Goal: Leave review/rating: Leave review/rating

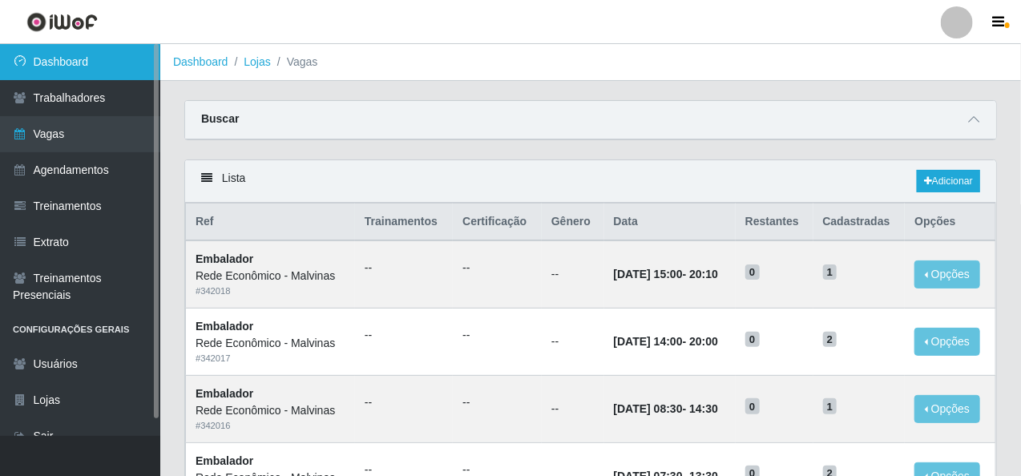
click at [105, 65] on link "Dashboard" at bounding box center [80, 62] width 160 height 36
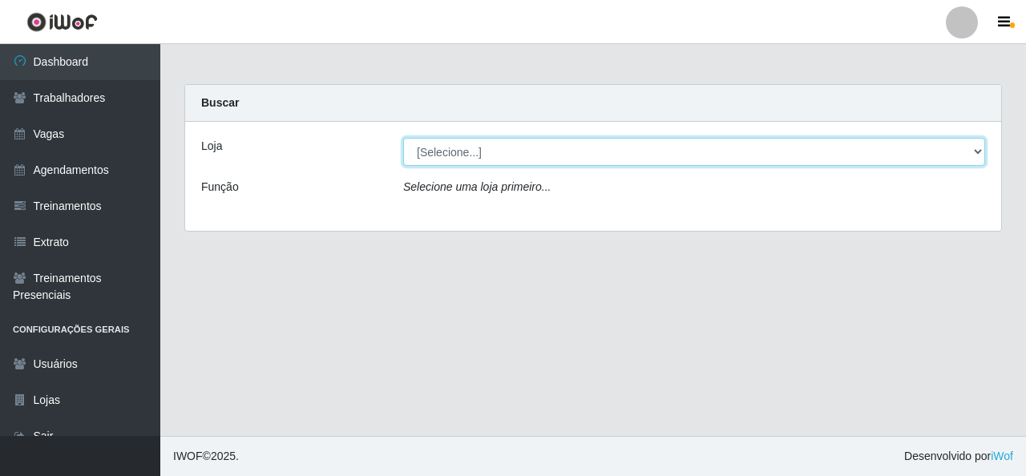
click at [478, 150] on select "[Selecione...] Rede Econômico - Malvinas Rede Econômico - Prata" at bounding box center [694, 152] width 582 height 28
select select "194"
click at [403, 138] on select "[Selecione...] Rede Econômico - Malvinas Rede Econômico - Prata" at bounding box center [694, 152] width 582 height 28
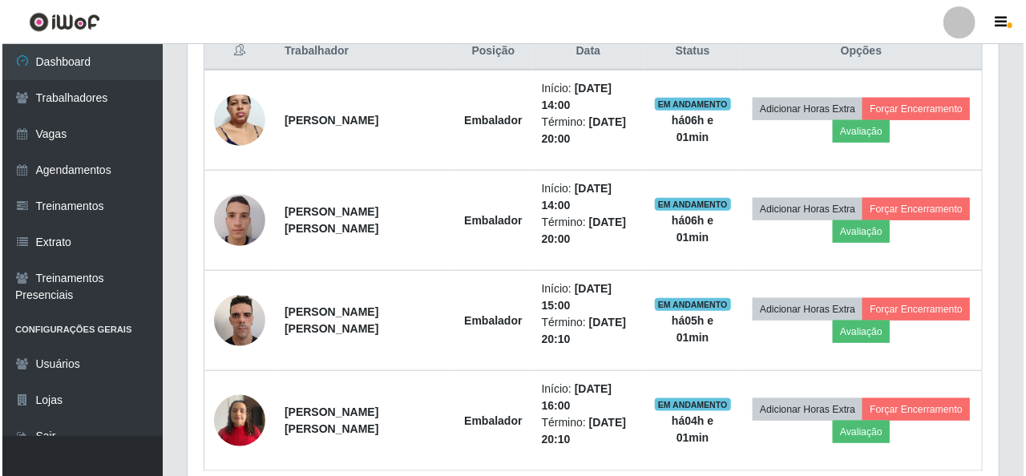
scroll to position [641, 0]
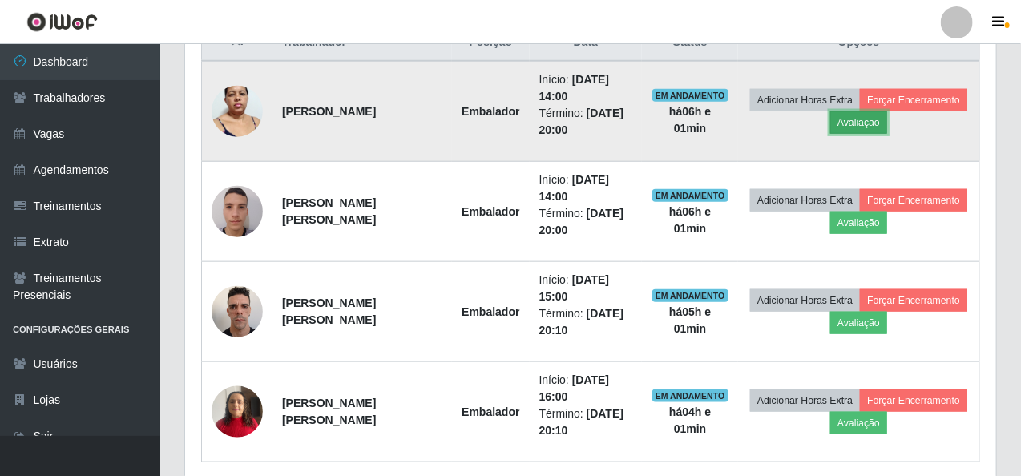
click at [869, 116] on button "Avaliação" at bounding box center [858, 122] width 57 height 22
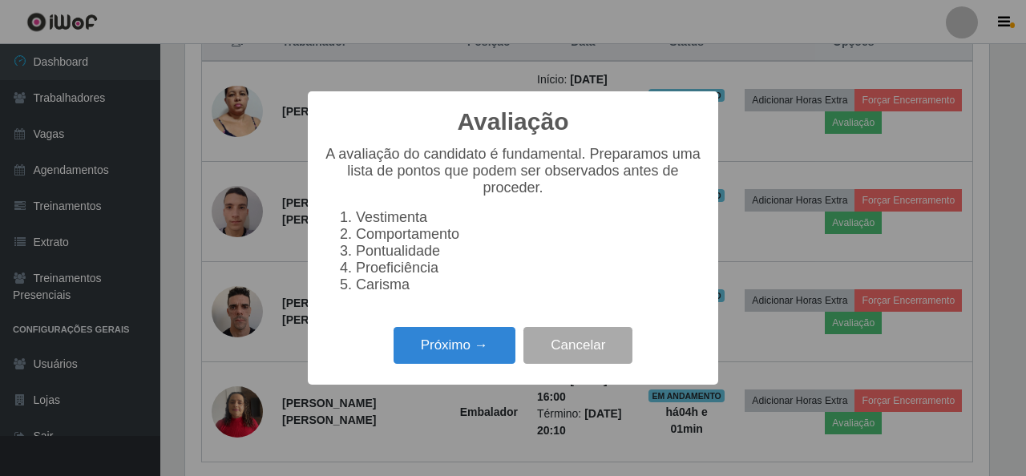
scroll to position [333, 805]
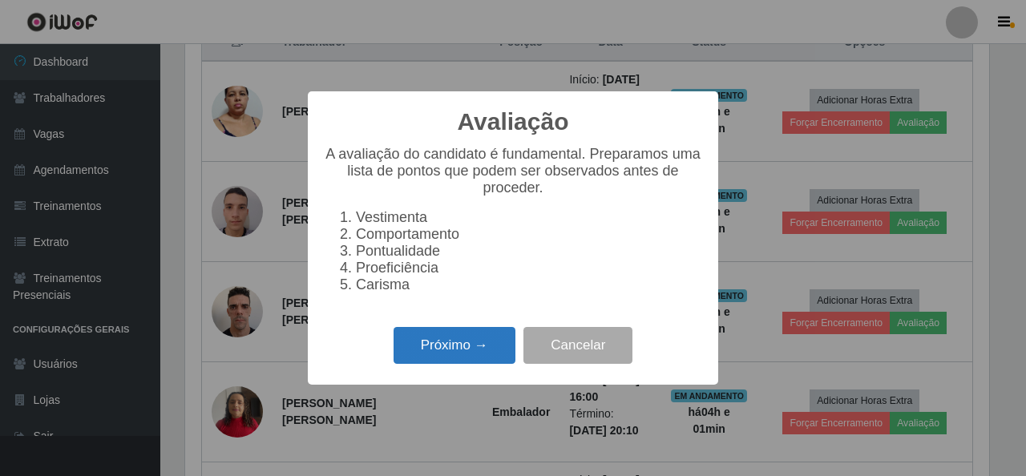
click at [458, 348] on button "Próximo →" at bounding box center [454, 346] width 122 height 38
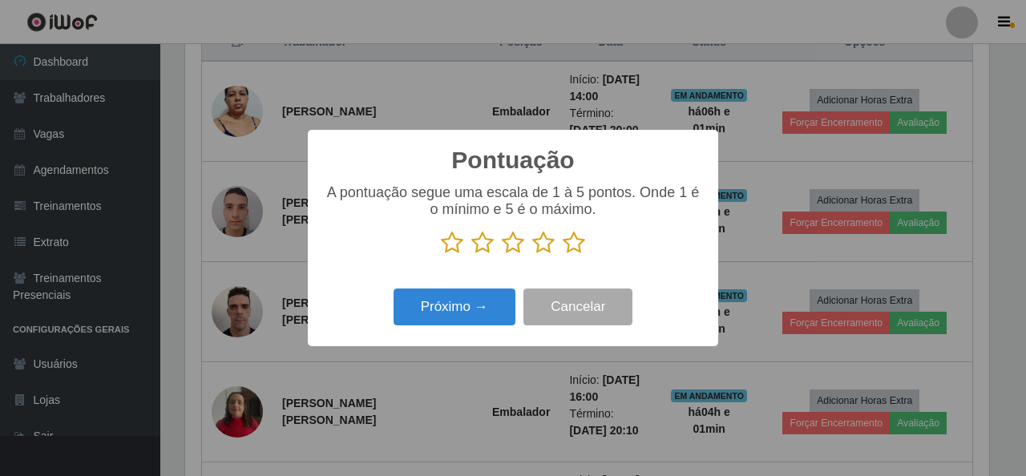
scroll to position [800970, 800498]
click at [583, 246] on p at bounding box center [513, 243] width 378 height 24
click at [579, 246] on icon at bounding box center [574, 243] width 22 height 24
click at [563, 255] on input "radio" at bounding box center [563, 255] width 0 height 0
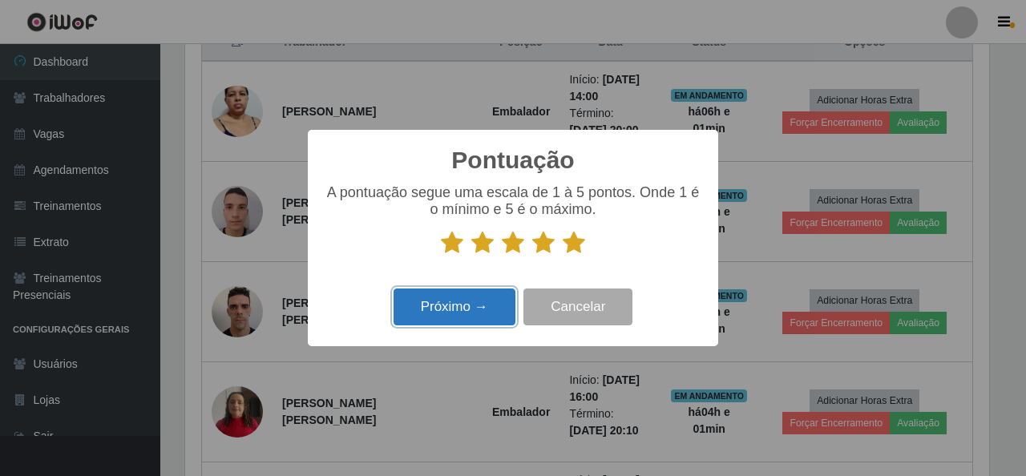
click at [481, 298] on button "Próximo →" at bounding box center [454, 307] width 122 height 38
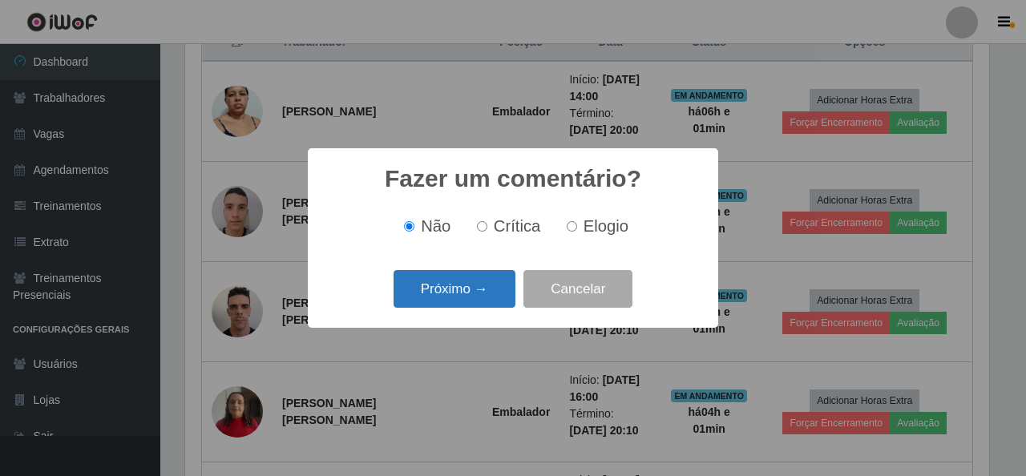
click at [474, 288] on button "Próximo →" at bounding box center [454, 289] width 122 height 38
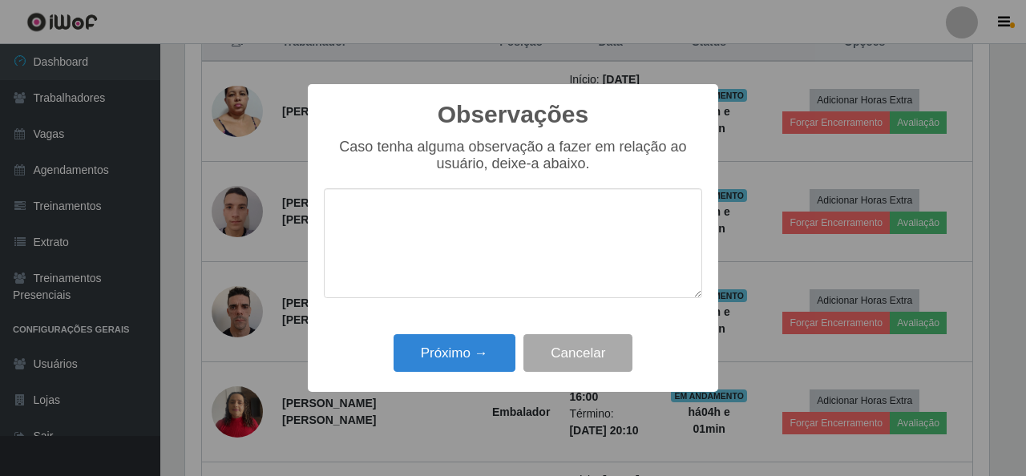
click at [474, 328] on div "Observações × Caso tenha alguma observação a fazer em relação ao usuário, deixe…" at bounding box center [513, 238] width 410 height 309
drag, startPoint x: 472, startPoint y: 333, endPoint x: 471, endPoint y: 341, distance: 8.9
click at [472, 334] on div "Próximo → Cancelar" at bounding box center [513, 353] width 378 height 46
click at [471, 343] on button "Próximo →" at bounding box center [454, 353] width 122 height 38
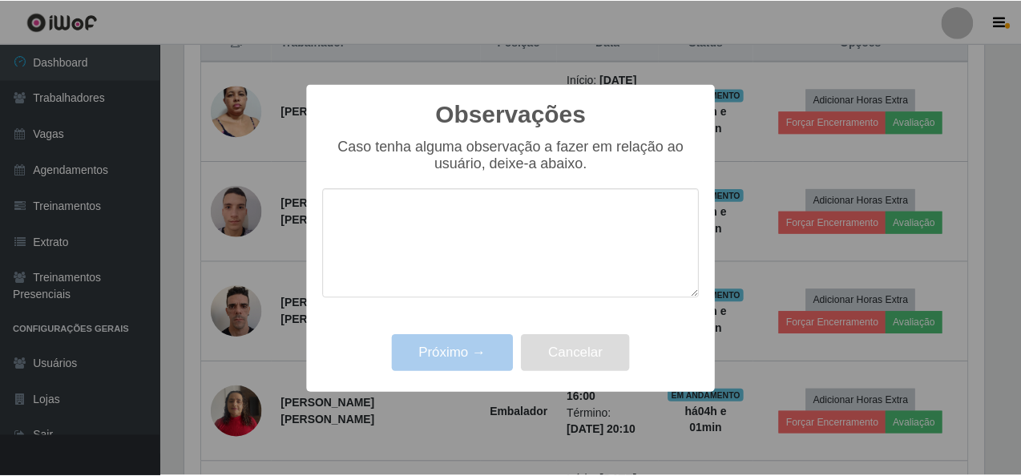
scroll to position [333, 811]
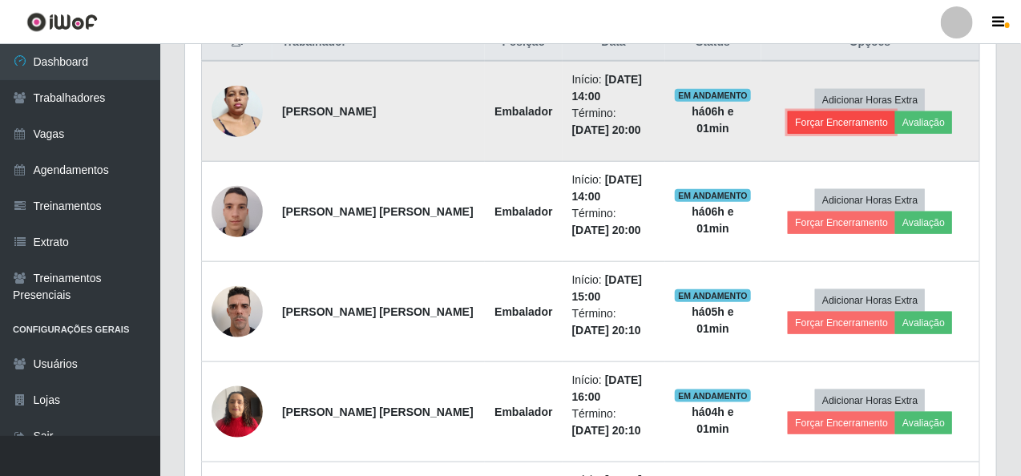
click at [895, 111] on button "Forçar Encerramento" at bounding box center [841, 122] width 107 height 22
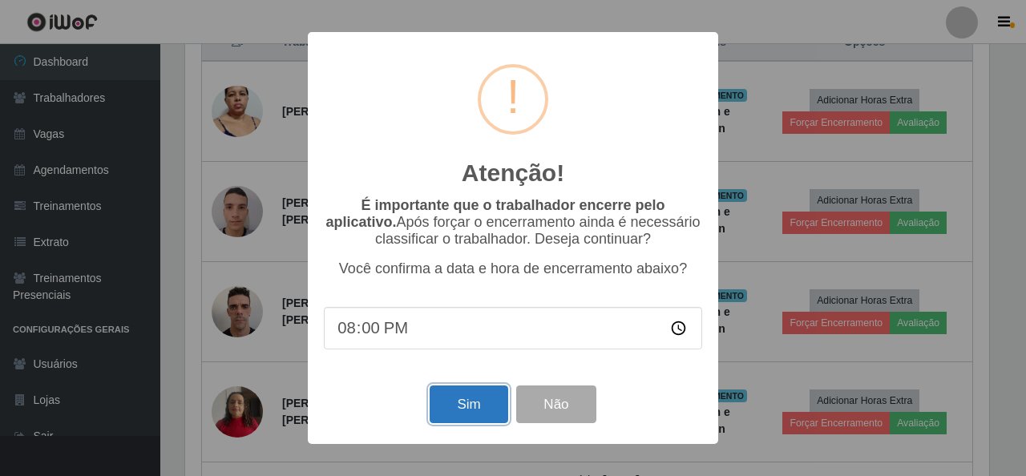
click at [478, 397] on button "Sim" at bounding box center [468, 404] width 78 height 38
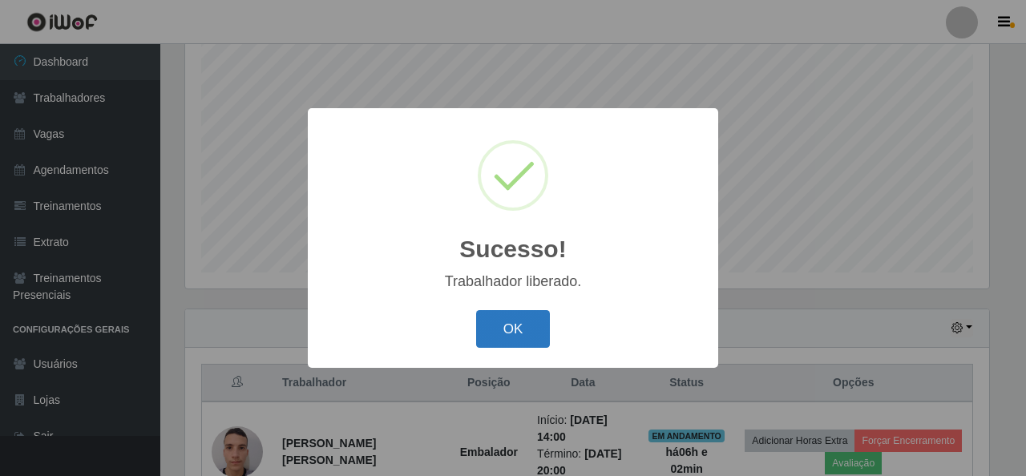
click at [518, 337] on button "OK" at bounding box center [513, 329] width 75 height 38
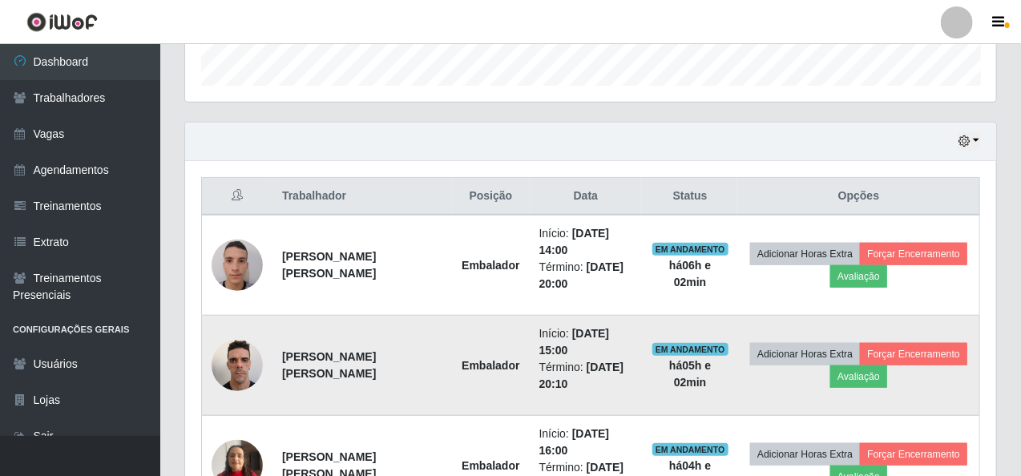
scroll to position [541, 0]
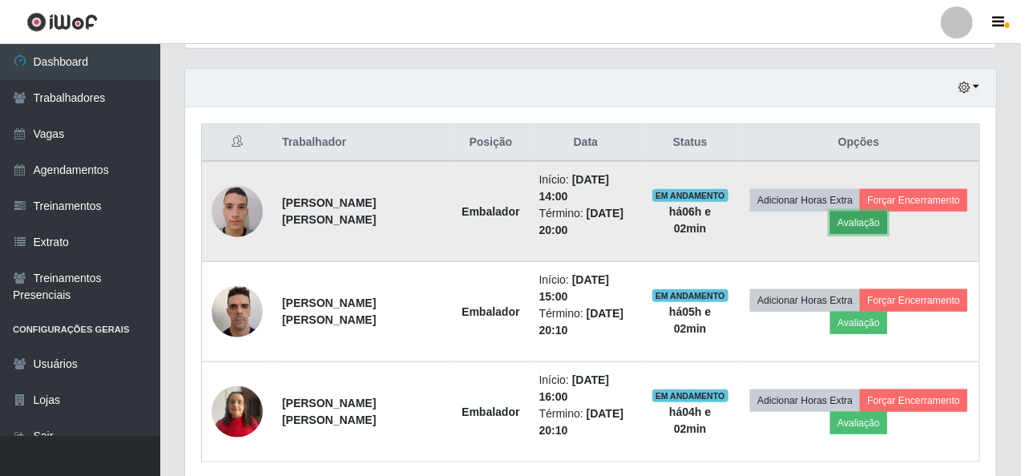
drag, startPoint x: 853, startPoint y: 223, endPoint x: 838, endPoint y: 224, distance: 15.3
click at [838, 224] on button "Avaliação" at bounding box center [858, 223] width 57 height 22
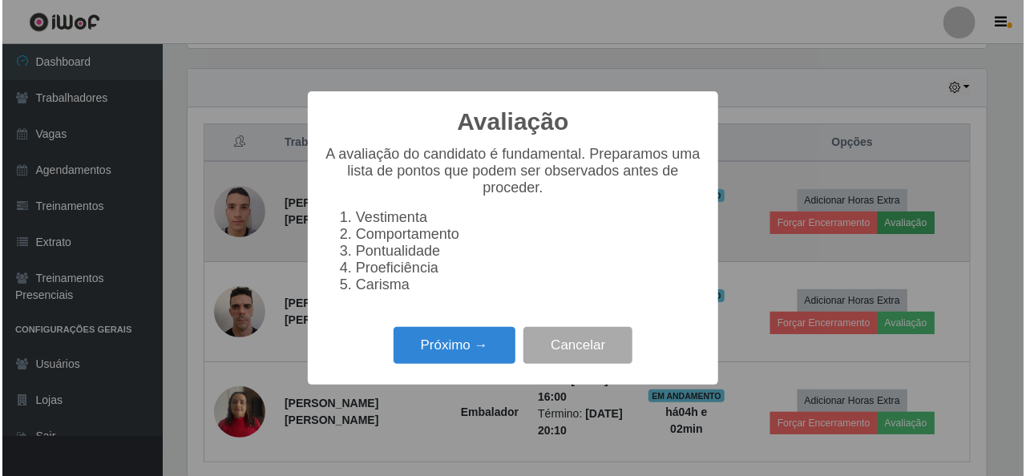
scroll to position [333, 805]
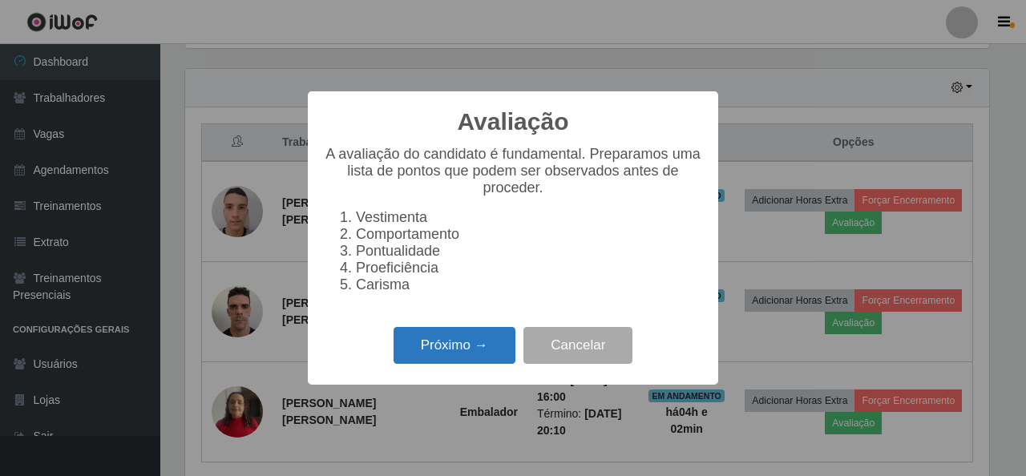
click at [470, 360] on button "Próximo →" at bounding box center [454, 346] width 122 height 38
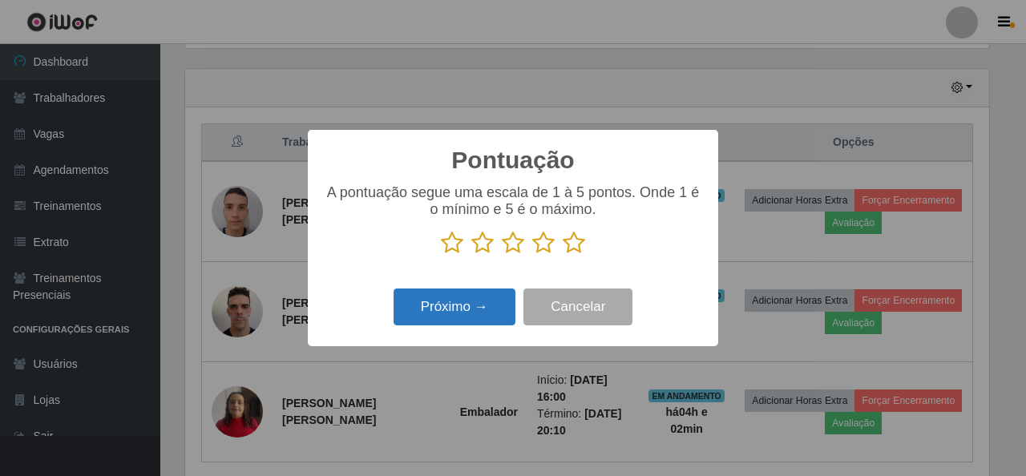
drag, startPoint x: 577, startPoint y: 249, endPoint x: 492, endPoint y: 292, distance: 95.3
click at [574, 252] on icon at bounding box center [574, 243] width 22 height 24
click at [563, 255] on input "radio" at bounding box center [563, 255] width 0 height 0
click at [481, 300] on button "Próximo →" at bounding box center [454, 307] width 122 height 38
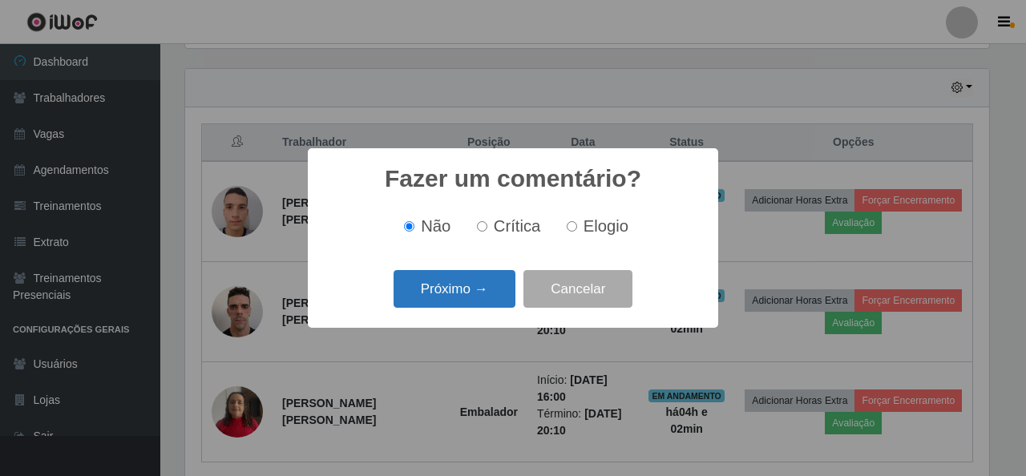
click at [462, 298] on button "Próximo →" at bounding box center [454, 289] width 122 height 38
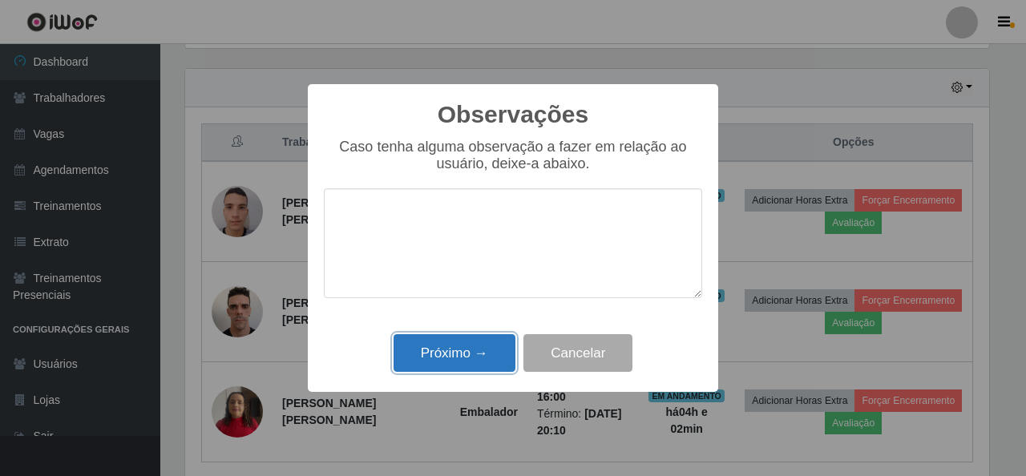
click at [463, 344] on button "Próximo →" at bounding box center [454, 353] width 122 height 38
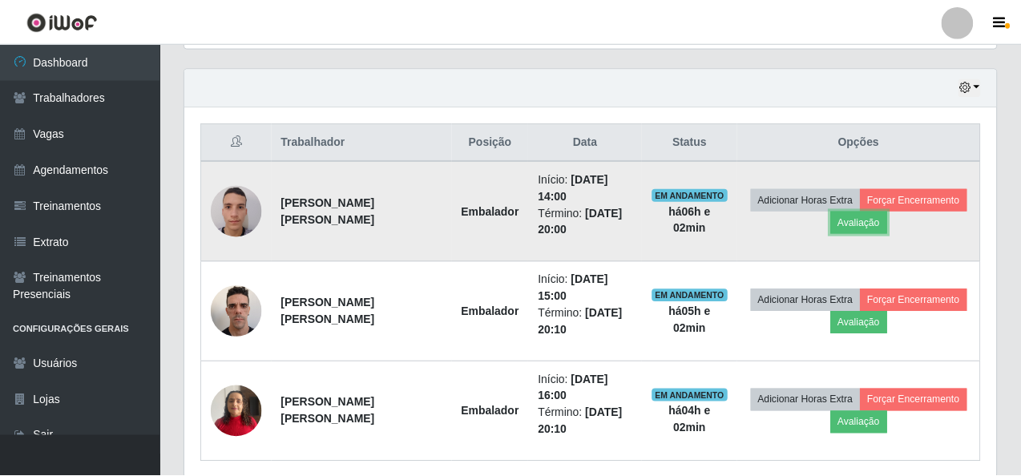
scroll to position [333, 811]
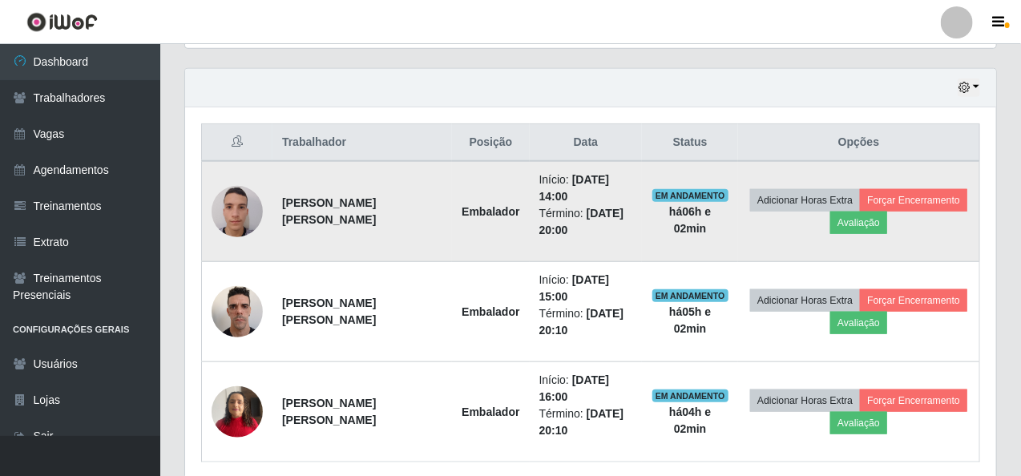
click at [893, 212] on td "Adicionar Horas Extra Forçar Encerramento Avaliação" at bounding box center [858, 211] width 241 height 101
click at [910, 196] on button "Forçar Encerramento" at bounding box center [913, 200] width 107 height 22
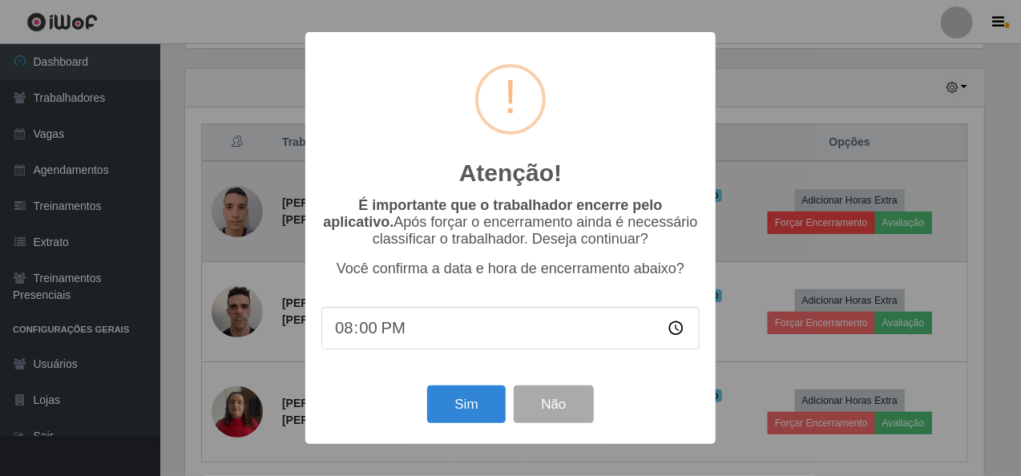
scroll to position [333, 805]
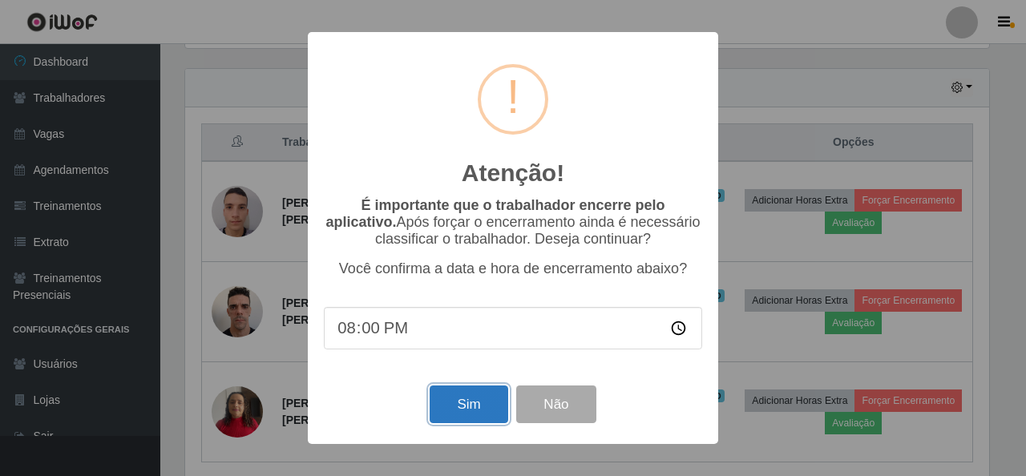
click at [462, 398] on button "Sim" at bounding box center [468, 404] width 78 height 38
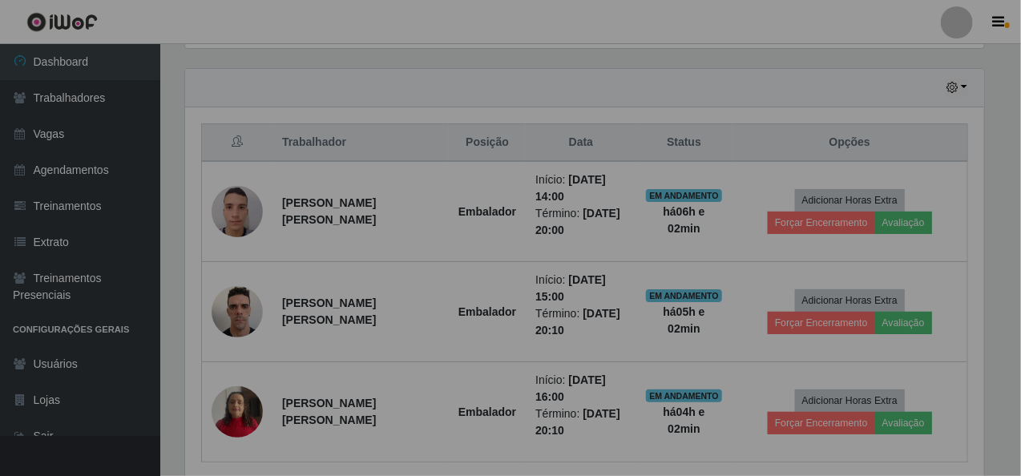
scroll to position [0, 0]
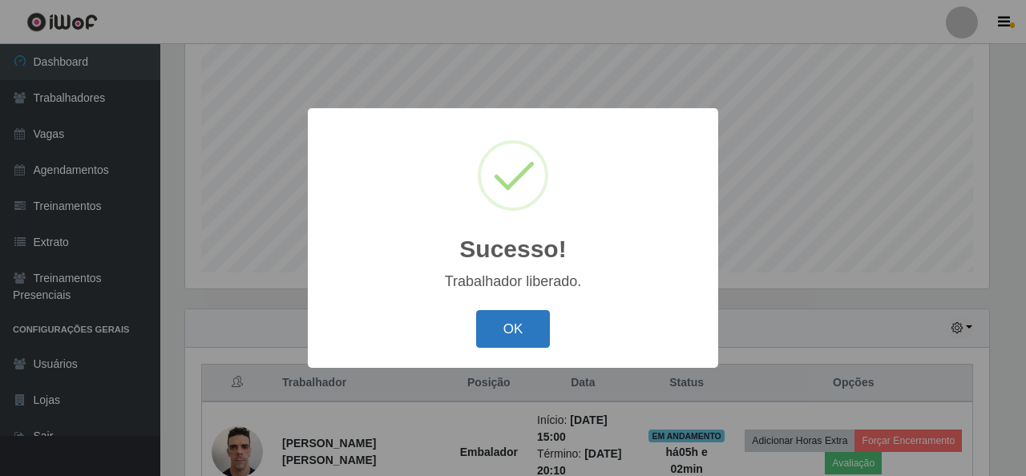
click at [497, 314] on button "OK" at bounding box center [513, 329] width 75 height 38
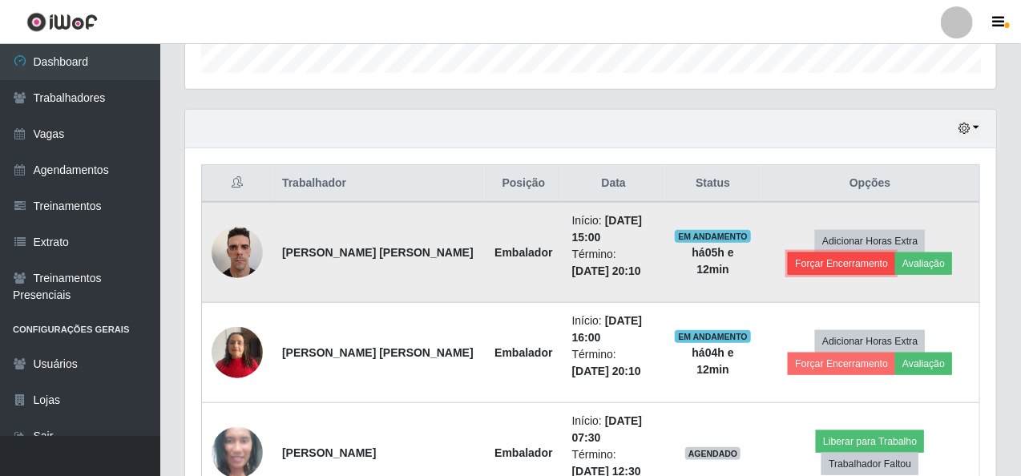
click at [895, 252] on button "Forçar Encerramento" at bounding box center [841, 263] width 107 height 22
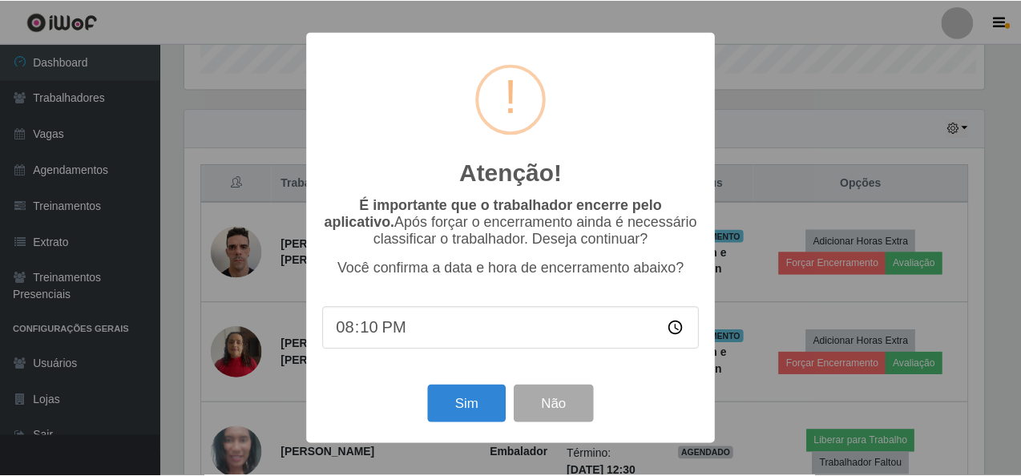
scroll to position [333, 805]
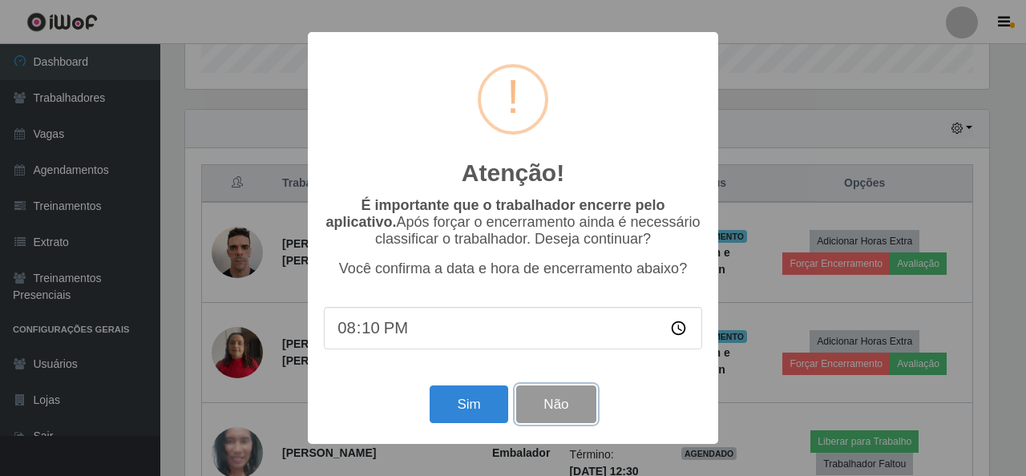
click at [538, 407] on button "Não" at bounding box center [555, 404] width 79 height 38
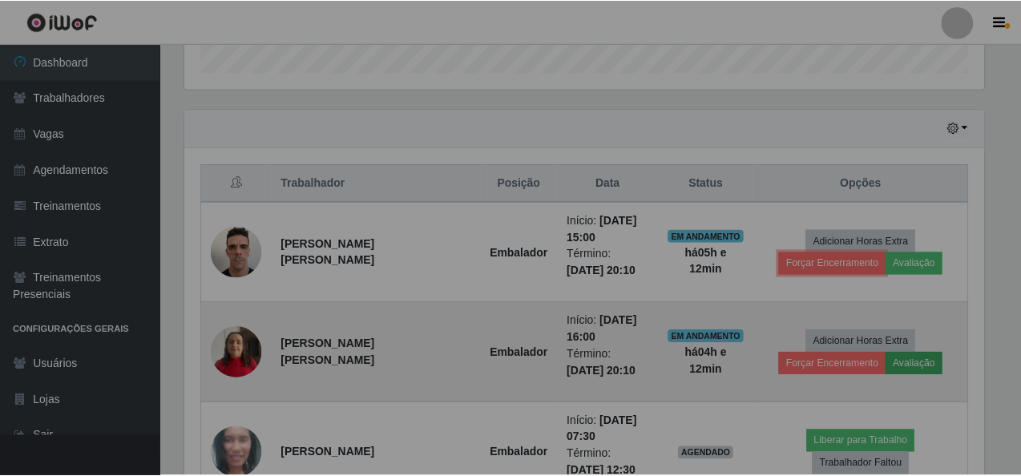
scroll to position [333, 811]
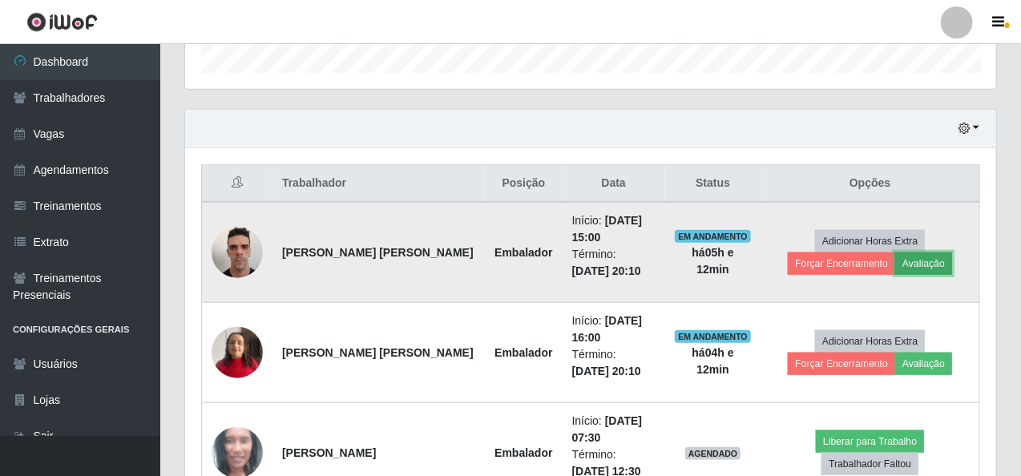
click at [895, 256] on button "Avaliação" at bounding box center [923, 263] width 57 height 22
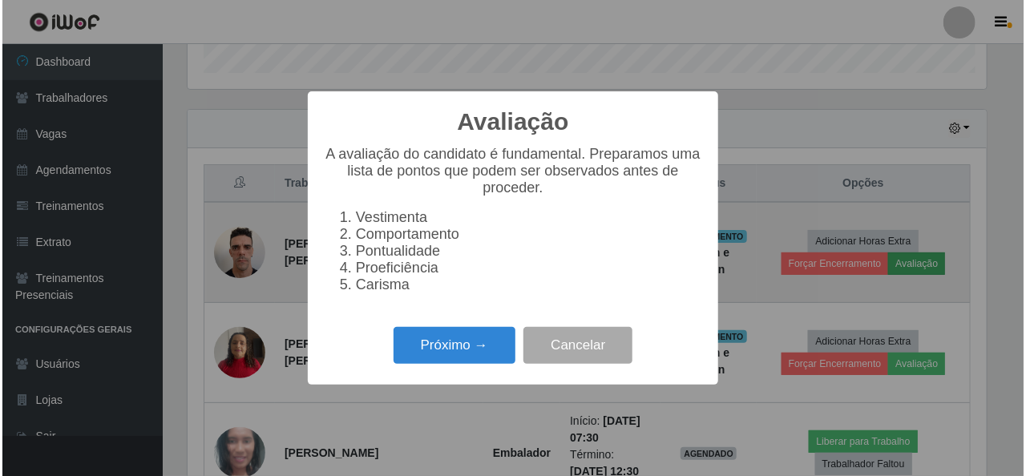
scroll to position [333, 805]
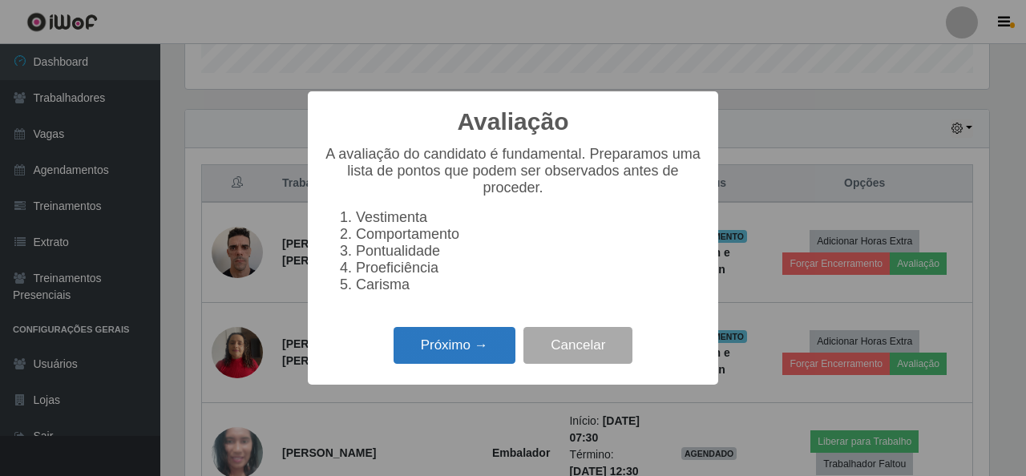
click at [471, 347] on button "Próximo →" at bounding box center [454, 346] width 122 height 38
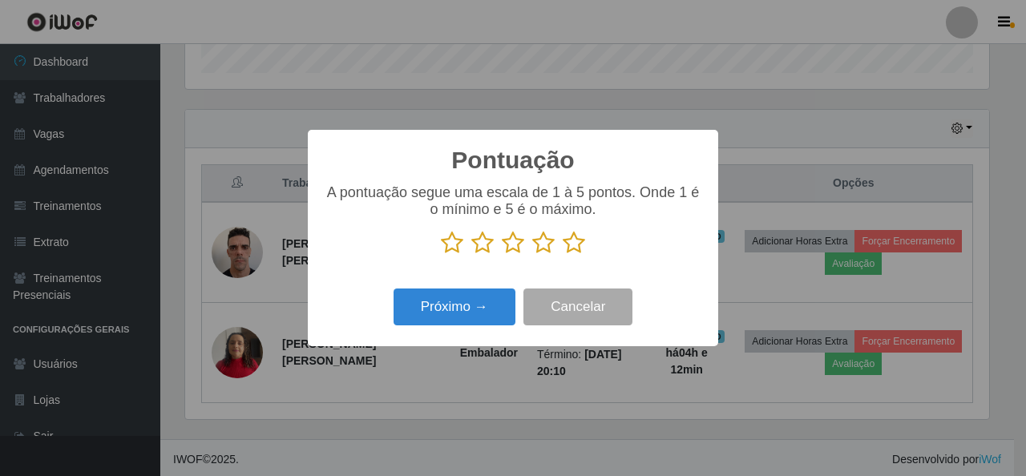
click at [571, 248] on icon at bounding box center [574, 243] width 22 height 24
click at [563, 255] on input "radio" at bounding box center [563, 255] width 0 height 0
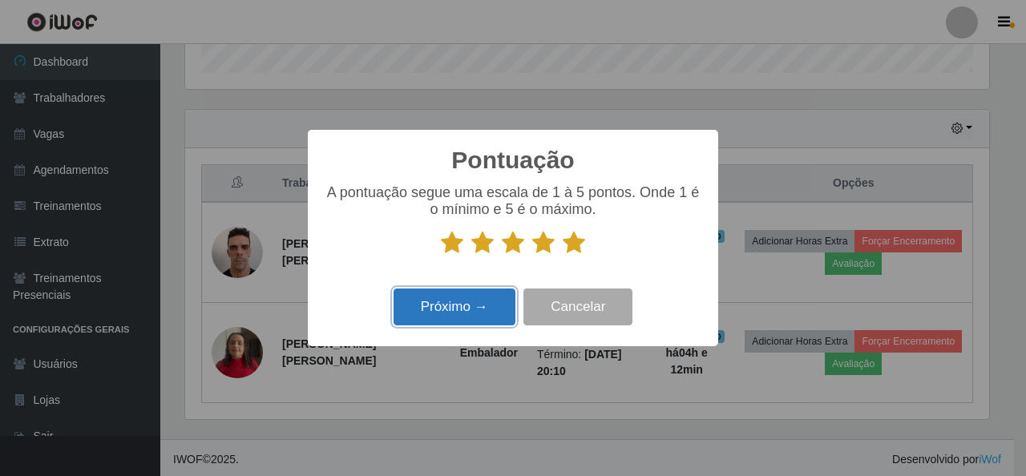
click at [479, 292] on button "Próximo →" at bounding box center [454, 307] width 122 height 38
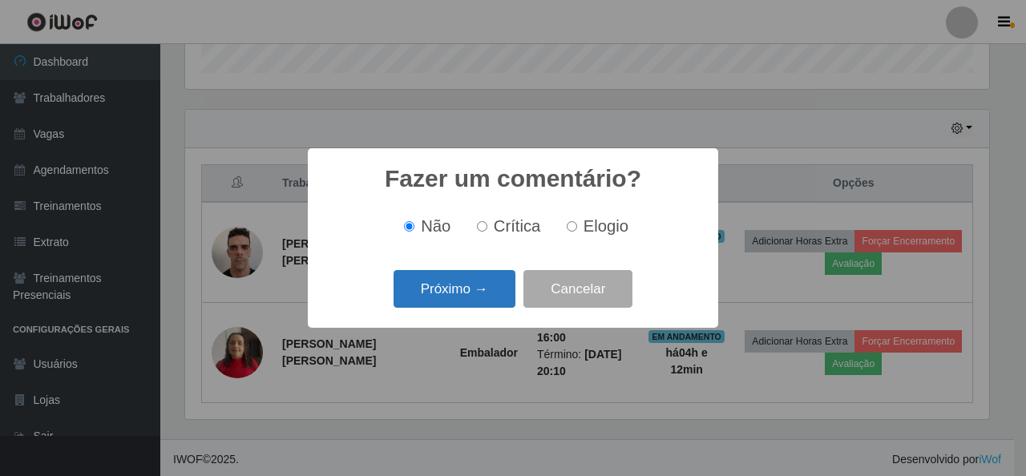
click at [447, 288] on button "Próximo →" at bounding box center [454, 289] width 122 height 38
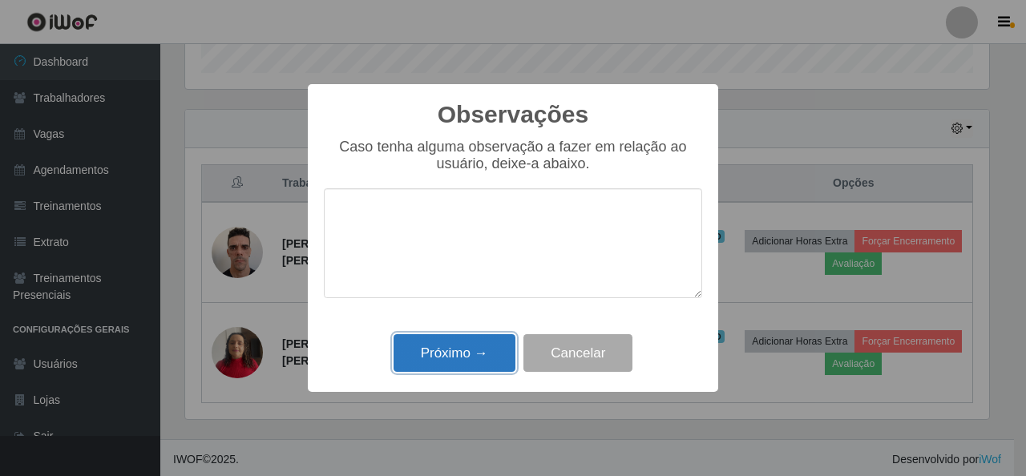
click at [455, 344] on button "Próximo →" at bounding box center [454, 353] width 122 height 38
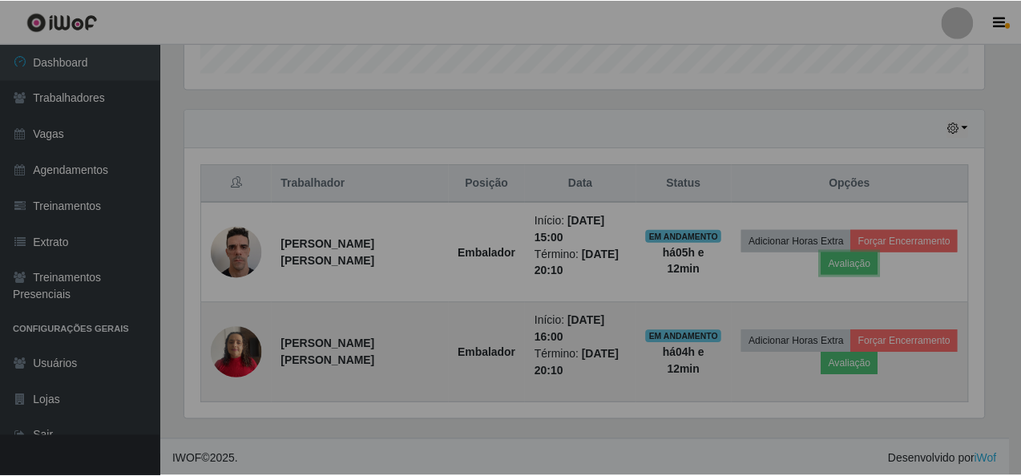
scroll to position [333, 811]
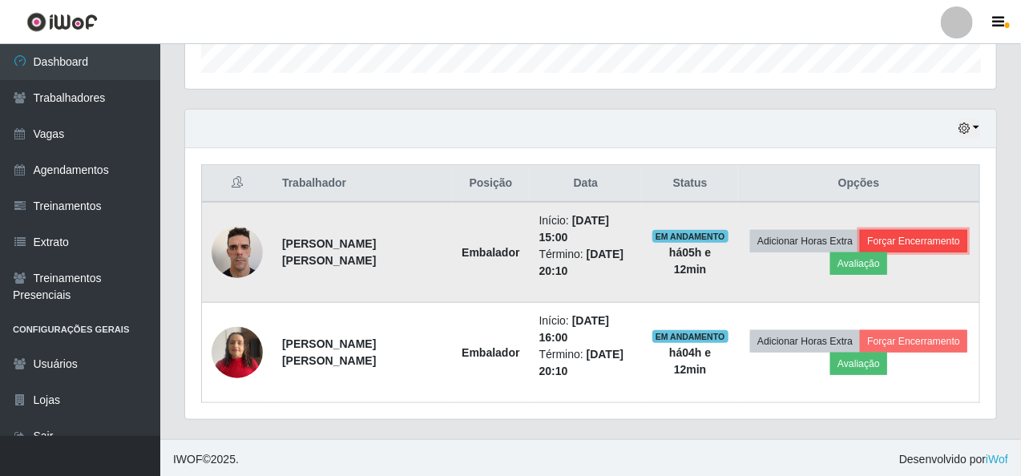
click at [871, 233] on button "Forçar Encerramento" at bounding box center [913, 241] width 107 height 22
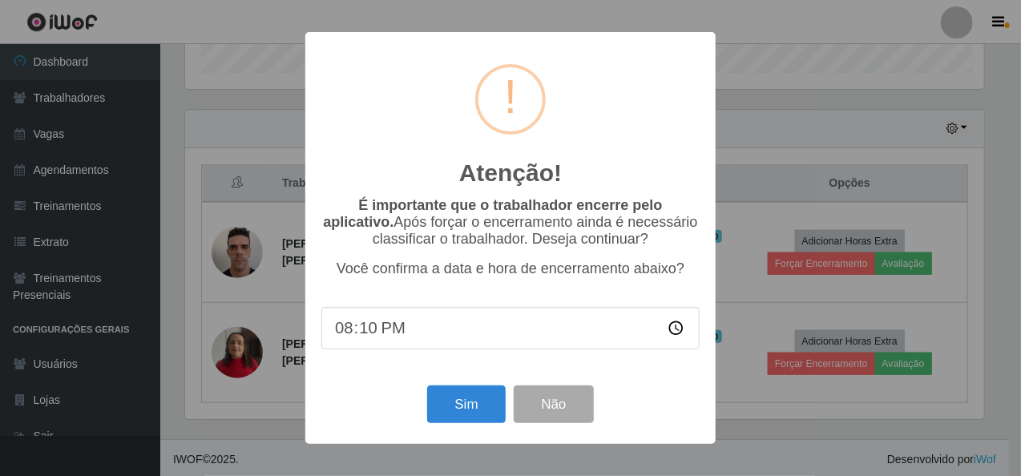
scroll to position [333, 805]
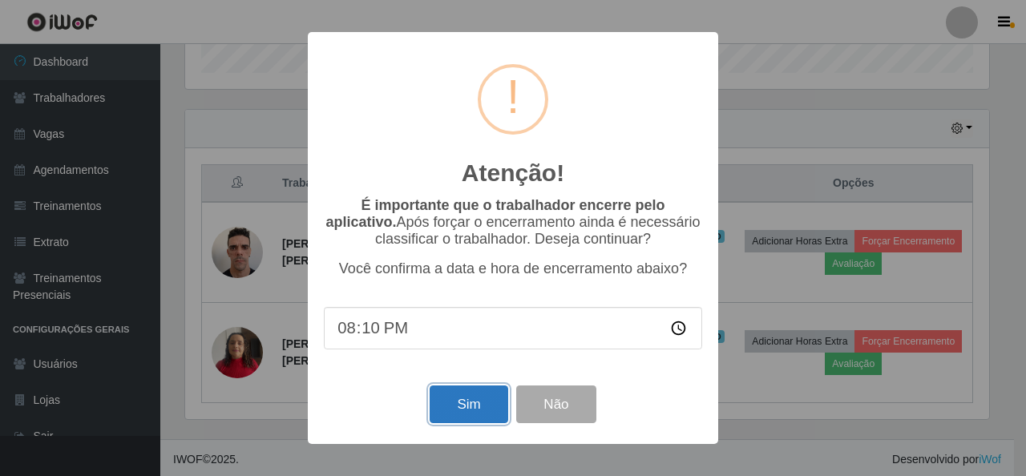
click at [494, 405] on button "Sim" at bounding box center [468, 404] width 78 height 38
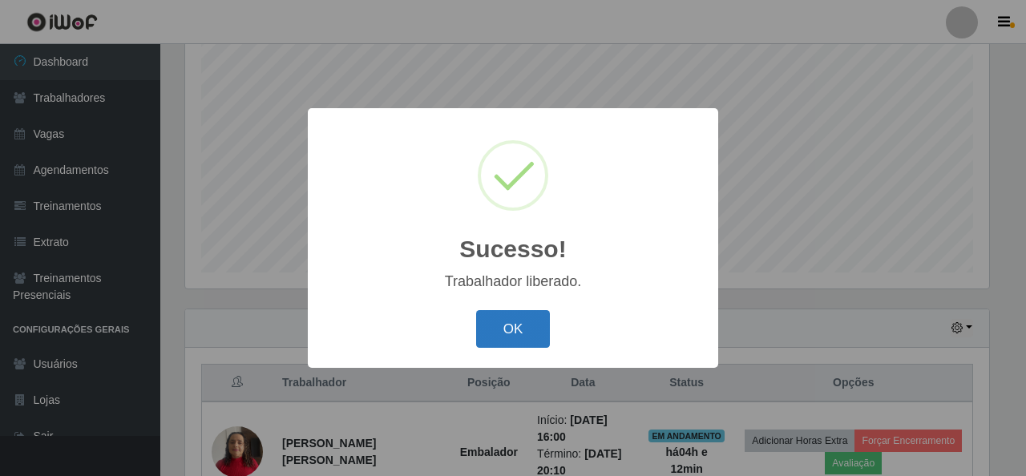
click at [513, 323] on button "OK" at bounding box center [513, 329] width 75 height 38
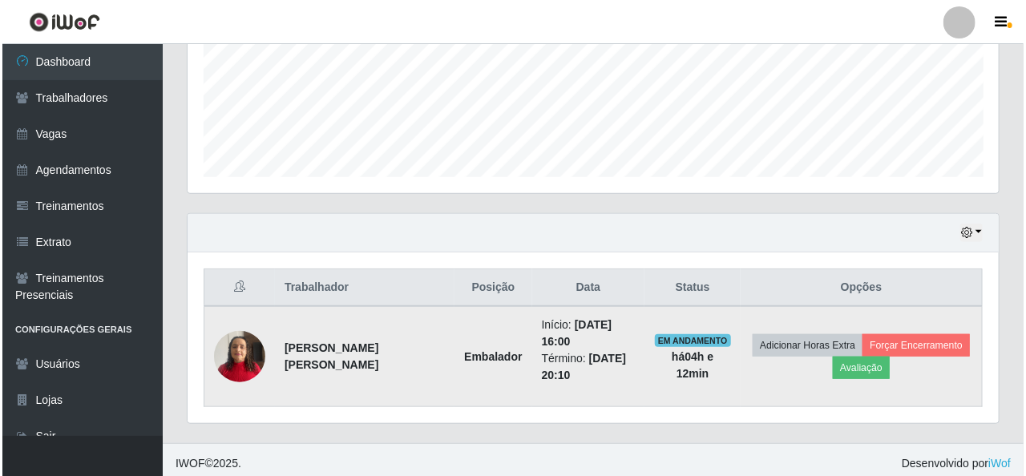
scroll to position [401, 0]
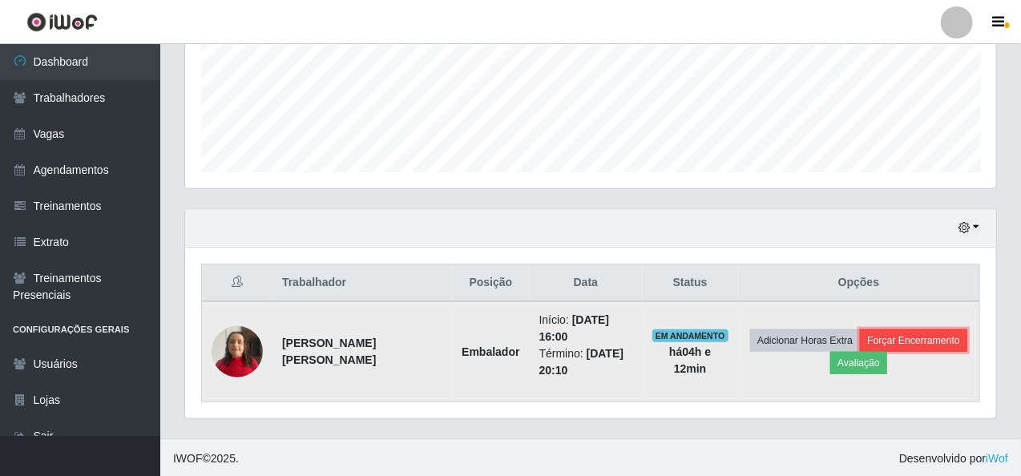
click at [925, 333] on button "Forçar Encerramento" at bounding box center [913, 340] width 107 height 22
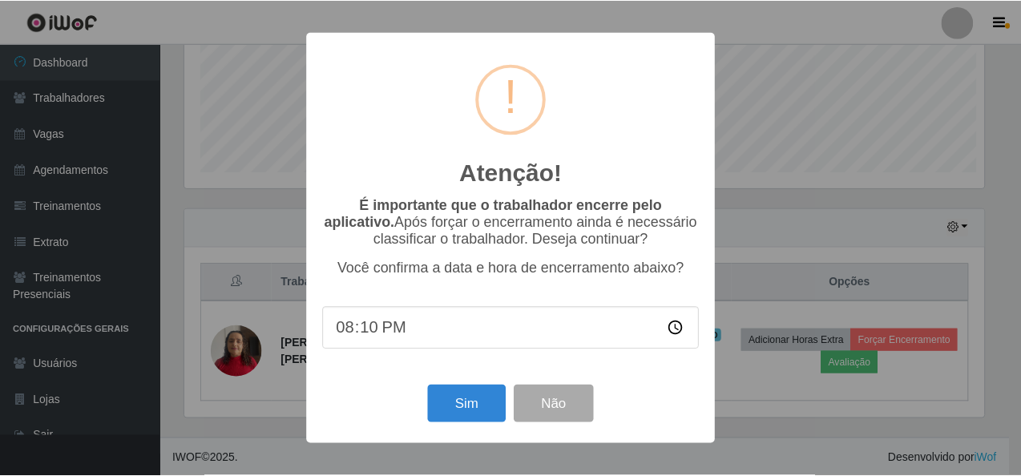
scroll to position [333, 805]
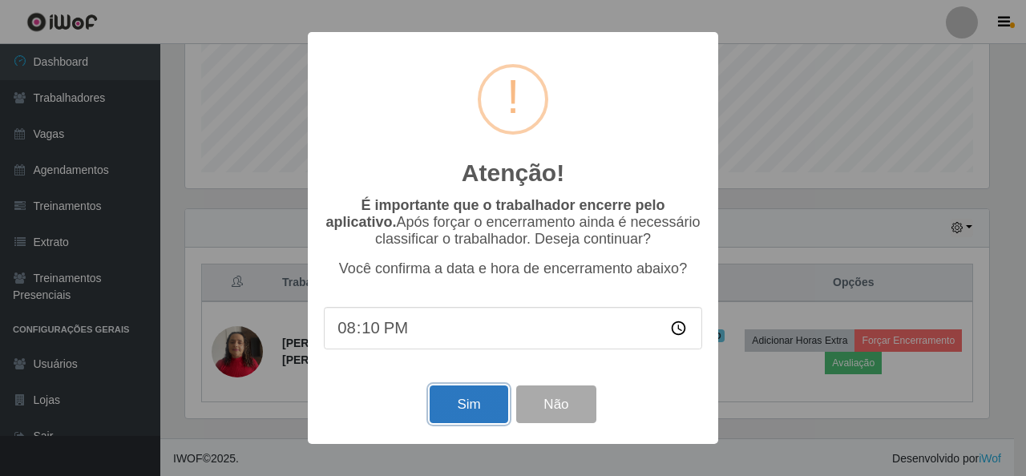
click at [463, 414] on button "Sim" at bounding box center [468, 404] width 78 height 38
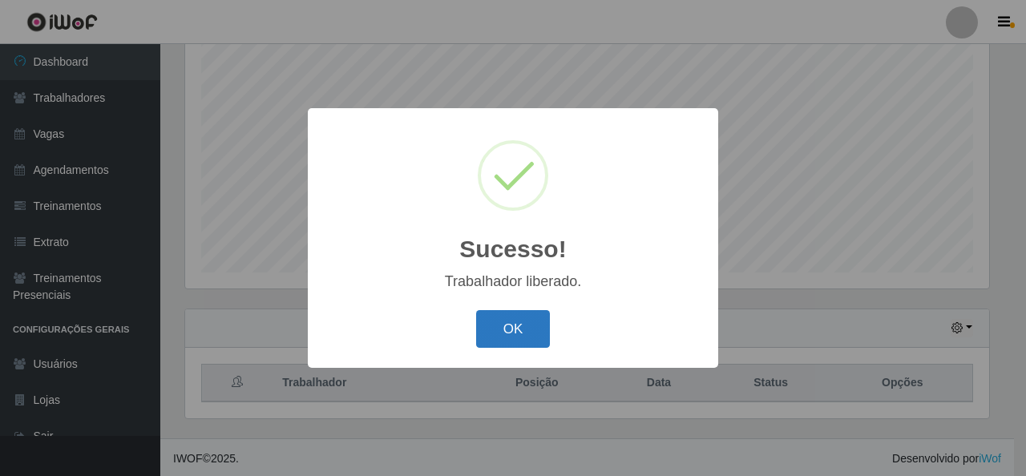
click at [526, 325] on button "OK" at bounding box center [513, 329] width 75 height 38
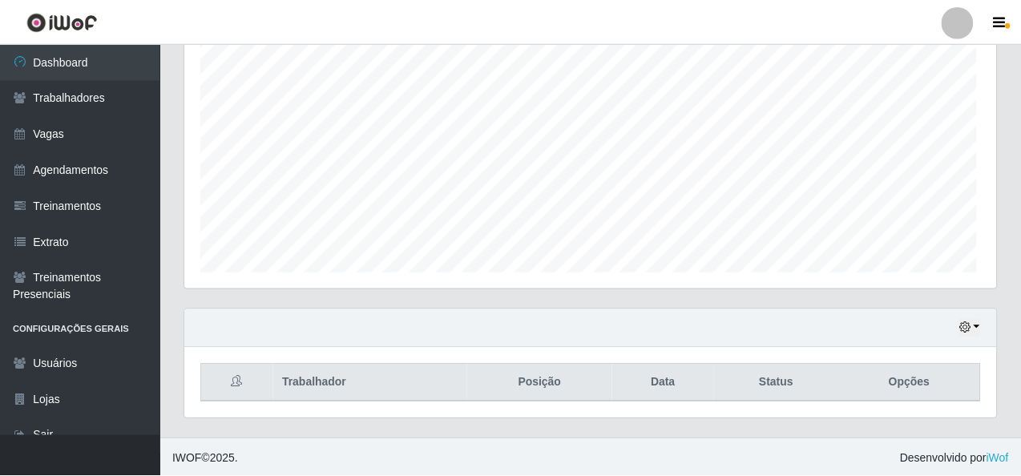
scroll to position [333, 811]
